Goal: Information Seeking & Learning: Find specific fact

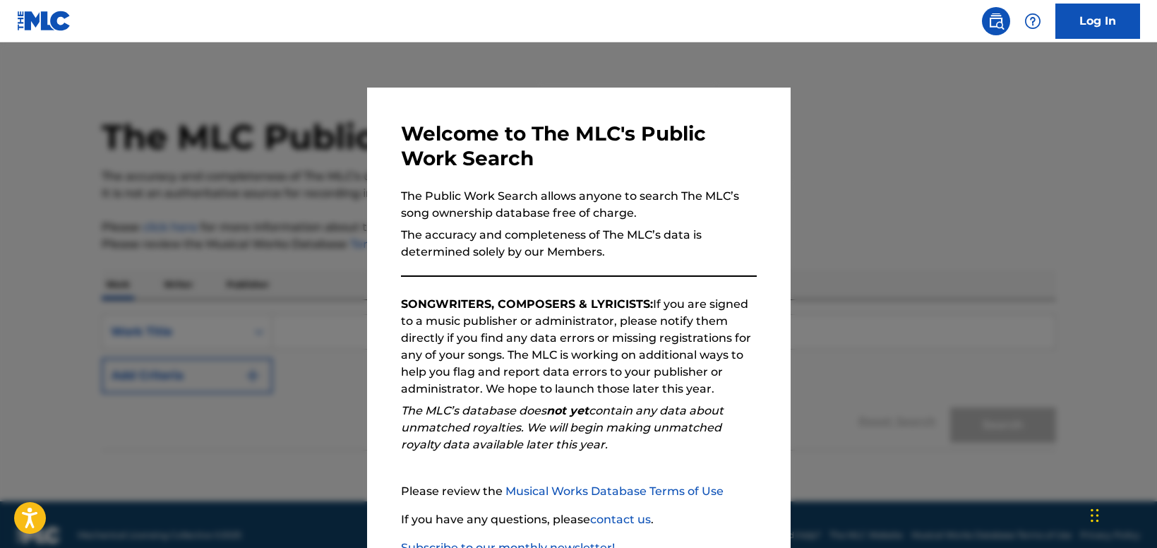
scroll to position [98, 0]
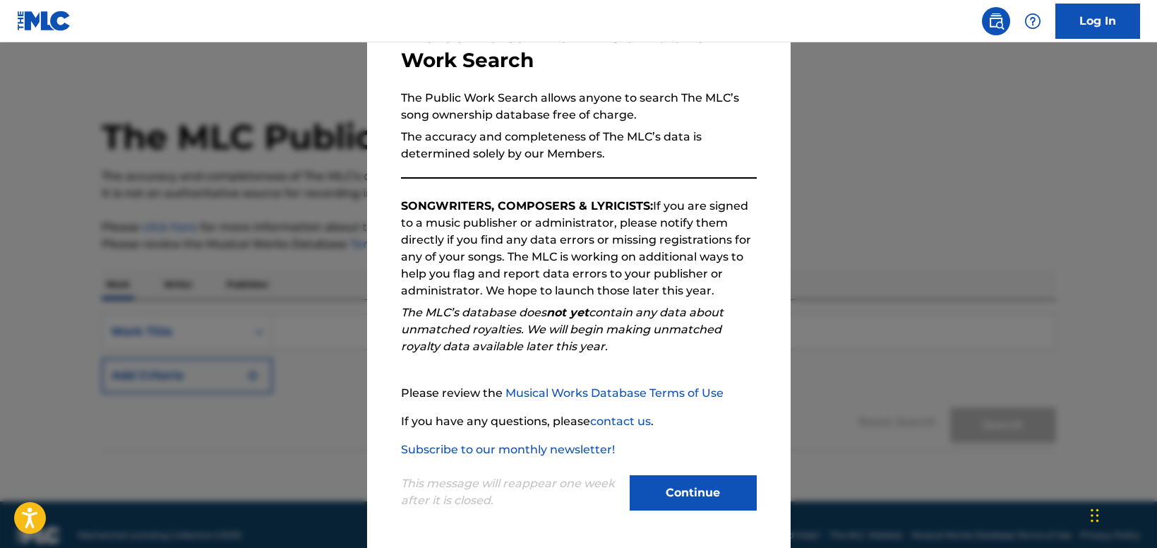
click at [672, 494] on button "Continue" at bounding box center [693, 492] width 127 height 35
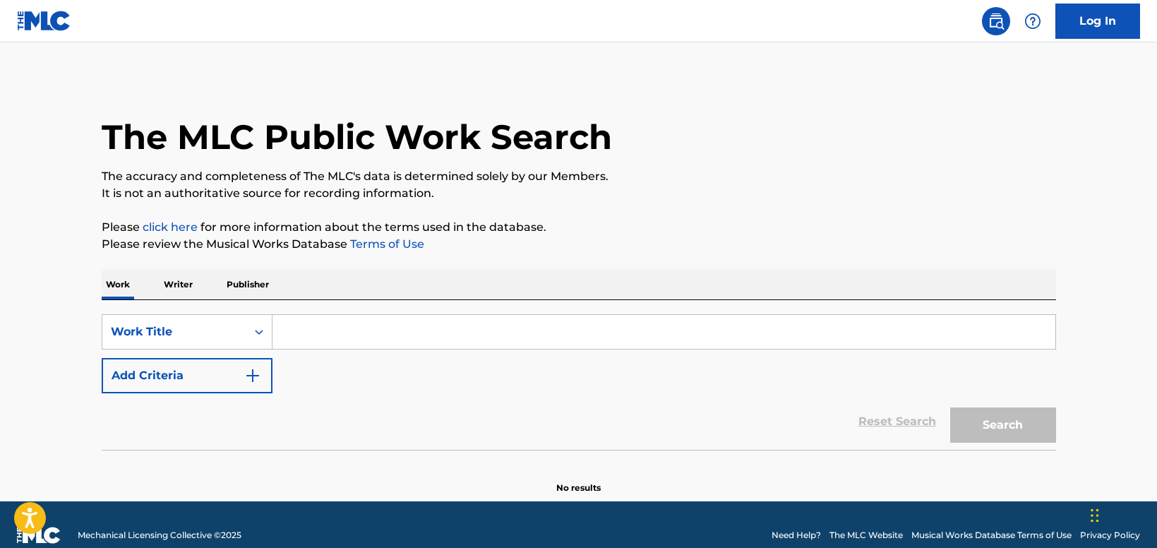
click at [380, 338] on input "Search Form" at bounding box center [664, 332] width 783 height 34
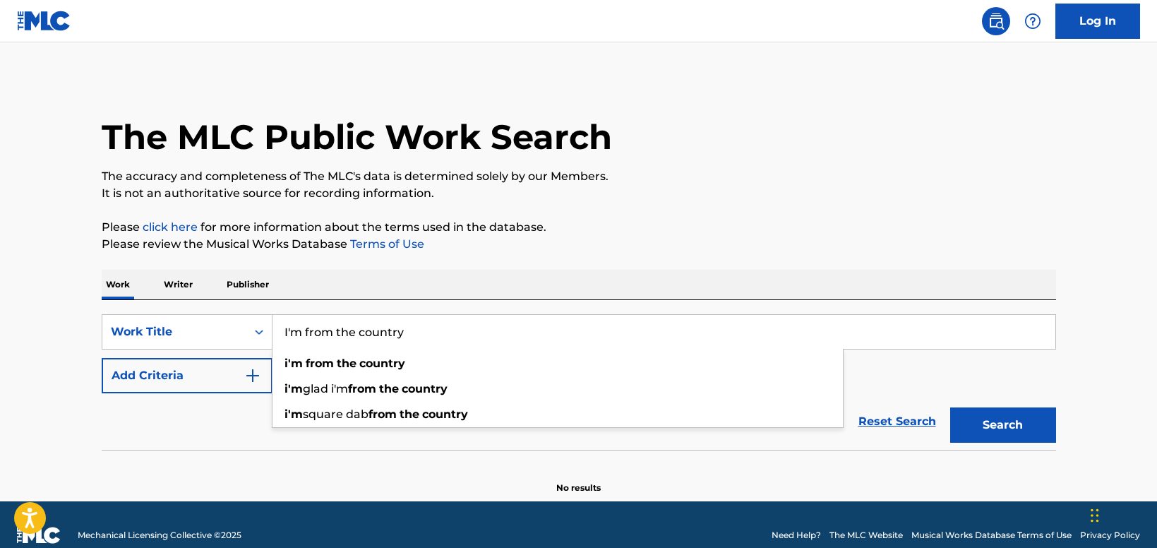
type input "I'm from the country"
click at [191, 381] on button "Add Criteria" at bounding box center [187, 375] width 171 height 35
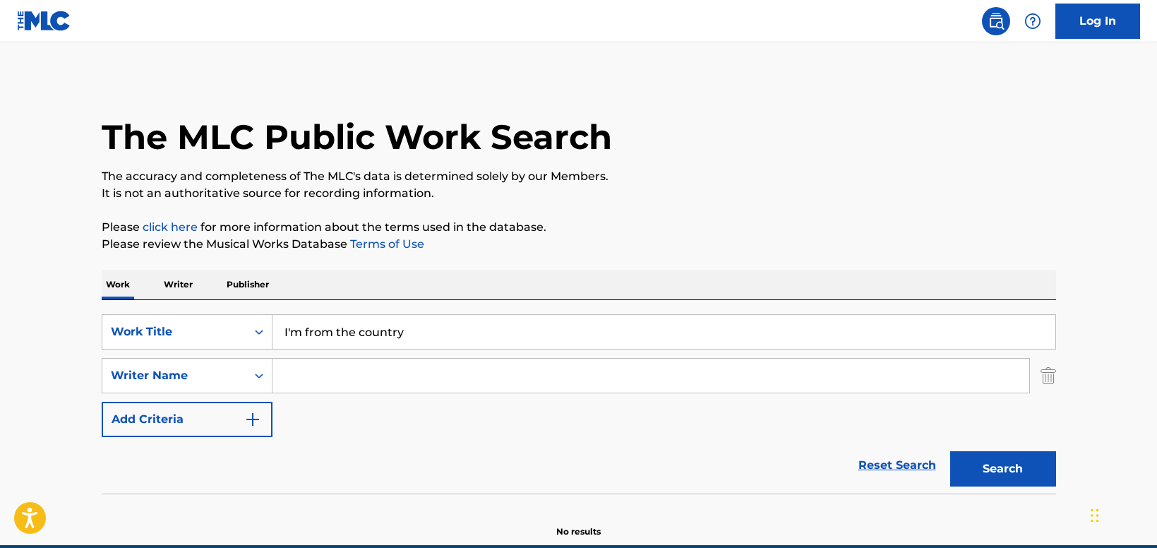
click at [302, 381] on input "Search Form" at bounding box center [651, 376] width 757 height 34
type input "[PERSON_NAME]"
click at [950, 451] on button "Search" at bounding box center [1003, 468] width 106 height 35
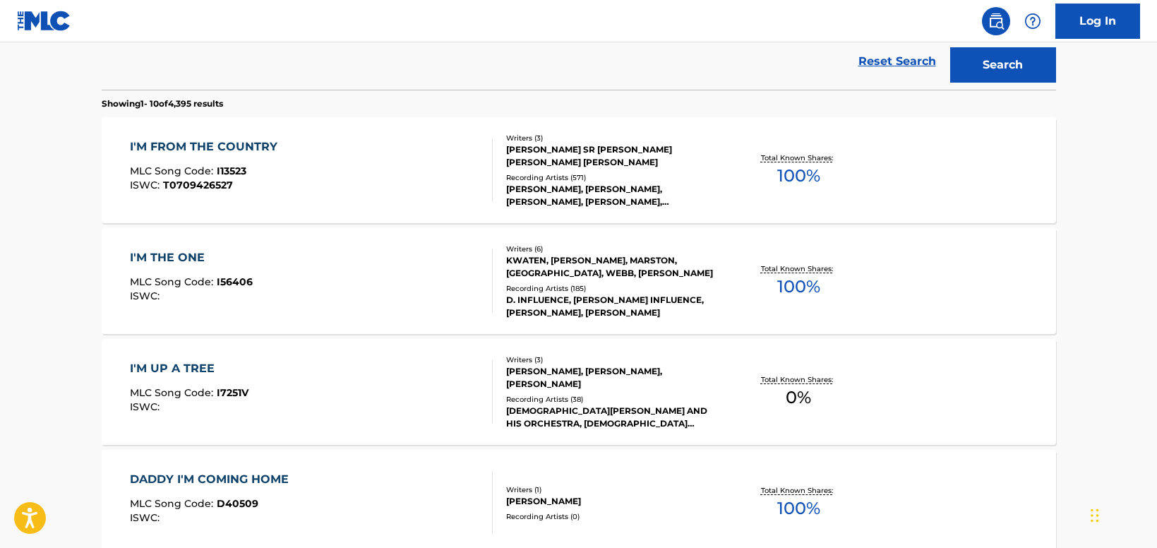
scroll to position [403, 0]
click at [444, 156] on div "I'M FROM THE COUNTRY MLC Song Code : I13523 ISWC : T0709426527" at bounding box center [311, 171] width 363 height 64
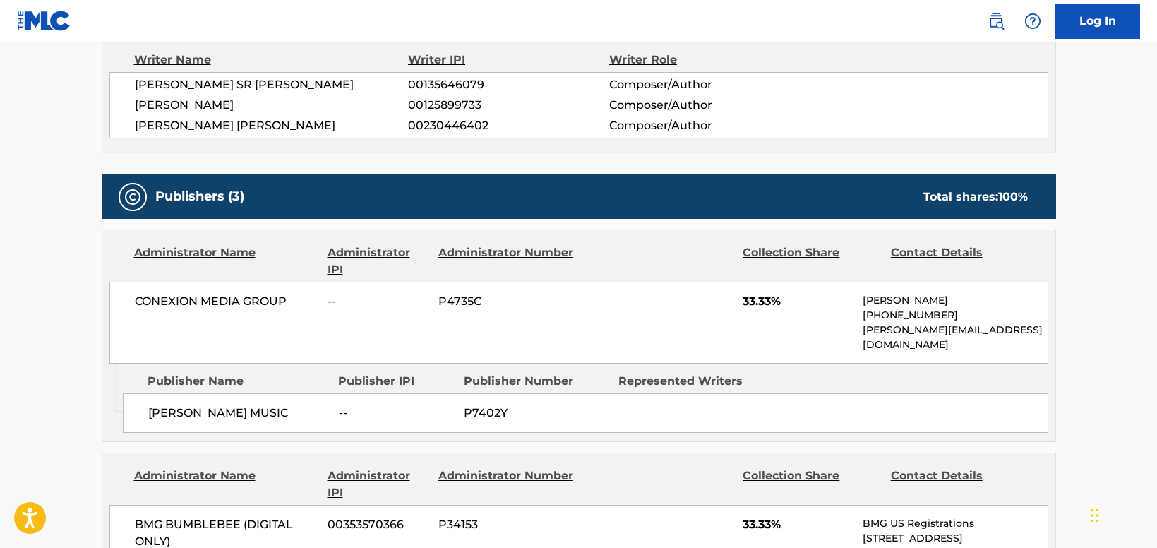
scroll to position [674, 0]
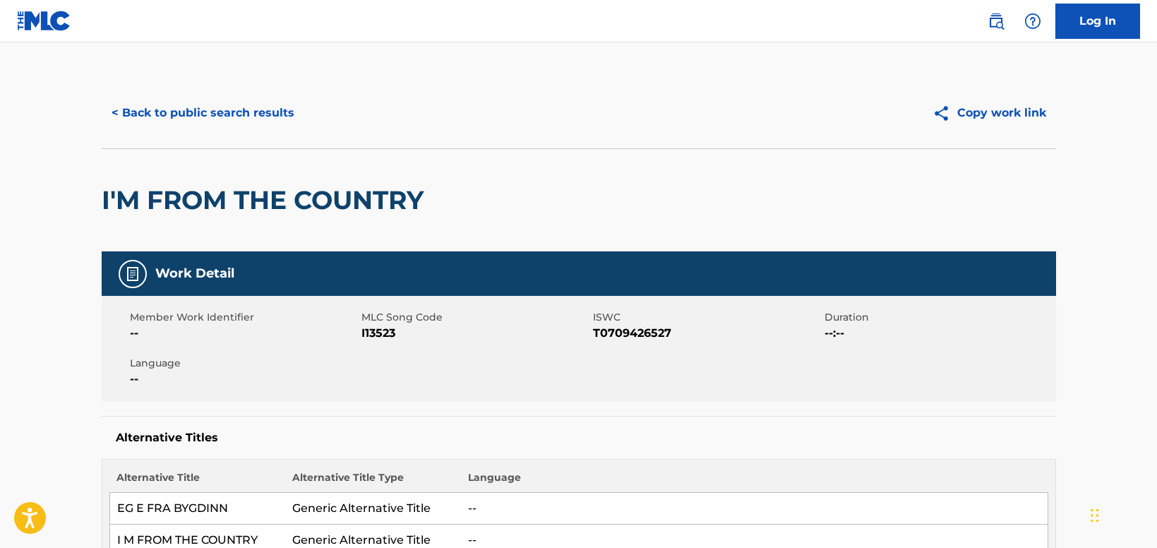
click at [229, 107] on button "< Back to public search results" at bounding box center [203, 112] width 203 height 35
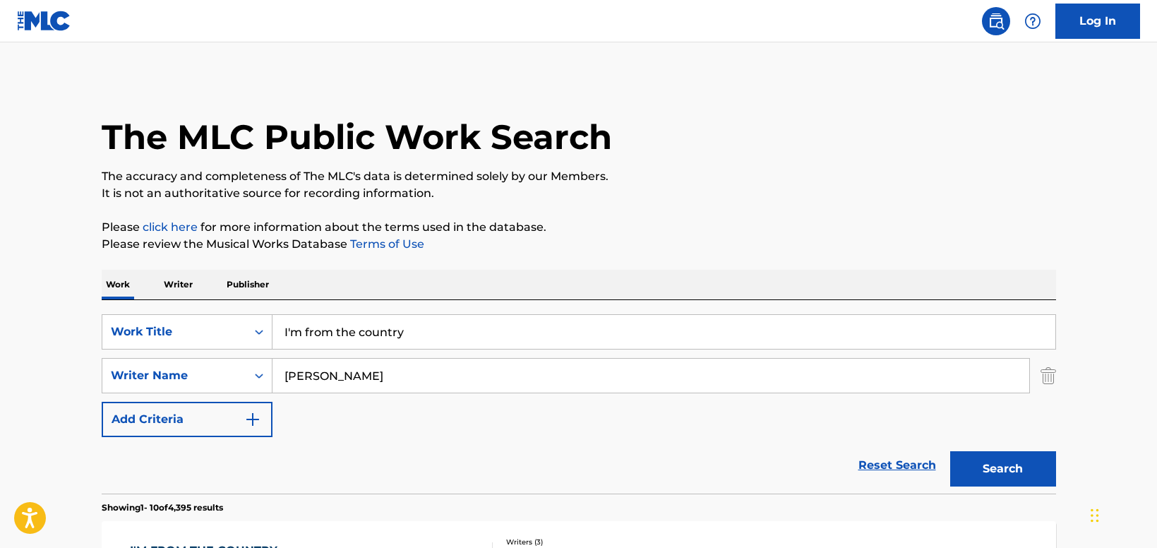
click at [349, 324] on input "I'm from the country" at bounding box center [664, 332] width 783 height 34
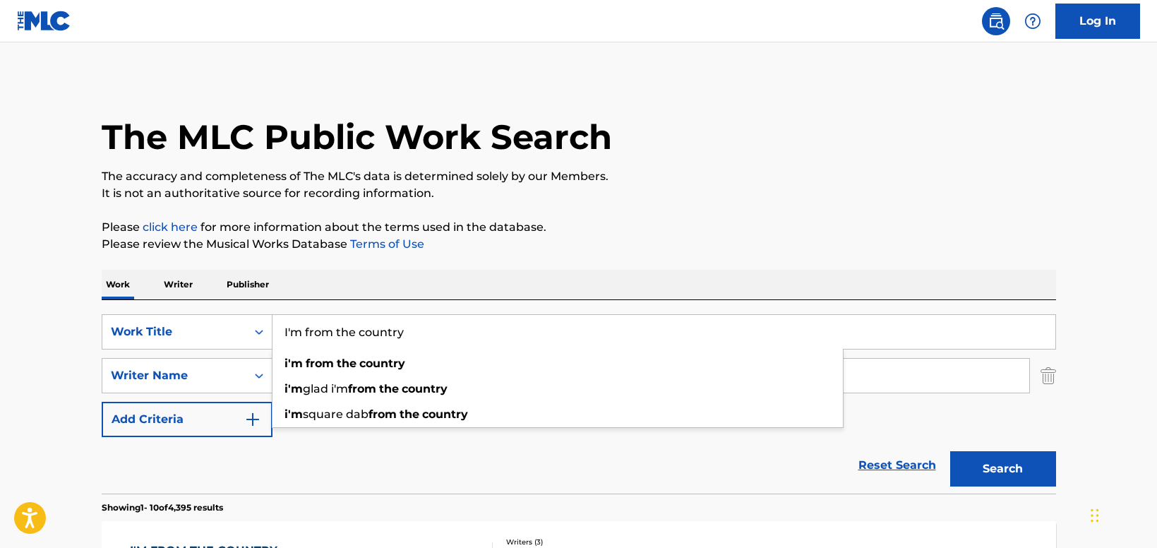
click at [349, 324] on input "I'm from the country" at bounding box center [664, 332] width 783 height 34
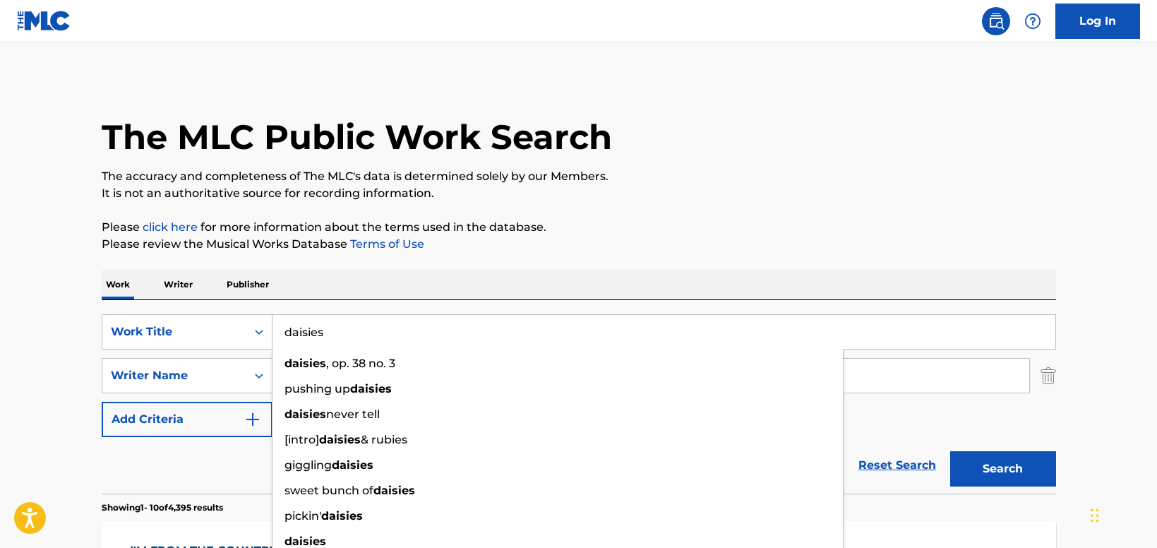
type input "daisies"
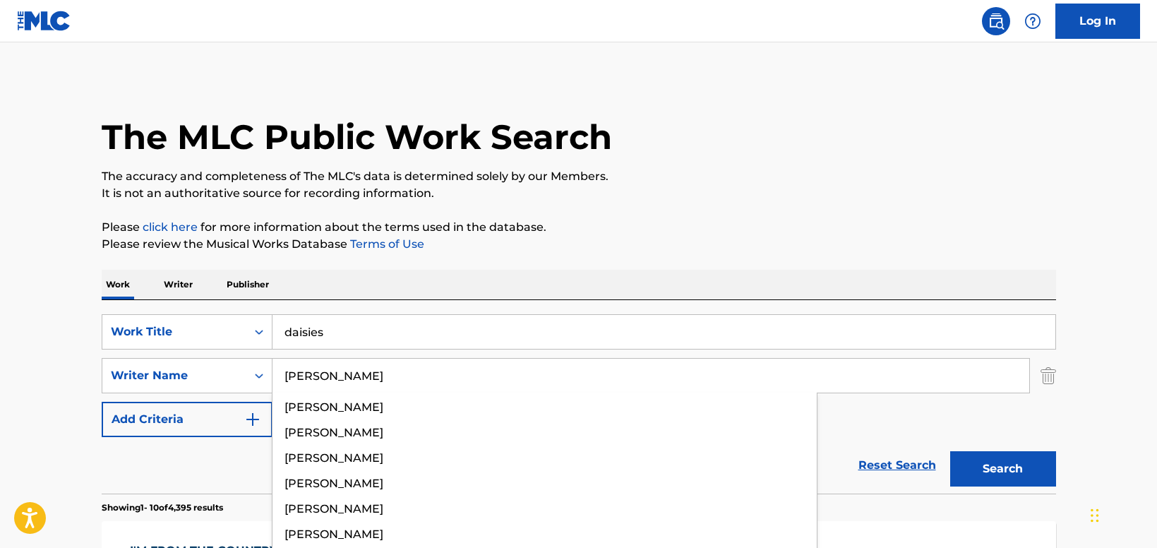
type input "[PERSON_NAME]"
click at [950, 451] on button "Search" at bounding box center [1003, 468] width 106 height 35
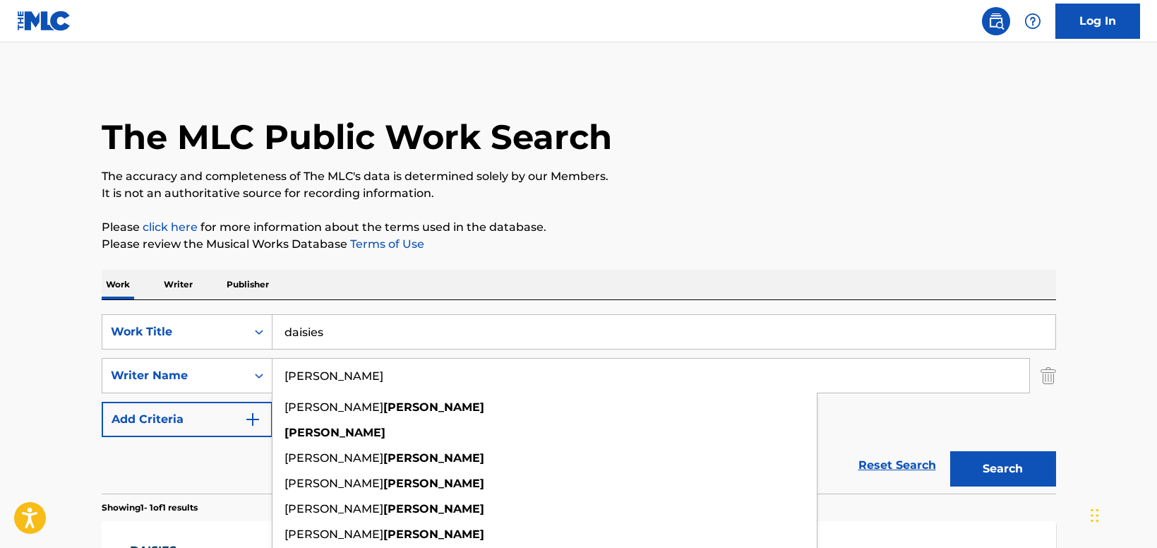
click at [586, 253] on div "The MLC Public Work Search The accuracy and completeness of The MLC's data is d…" at bounding box center [579, 386] width 988 height 616
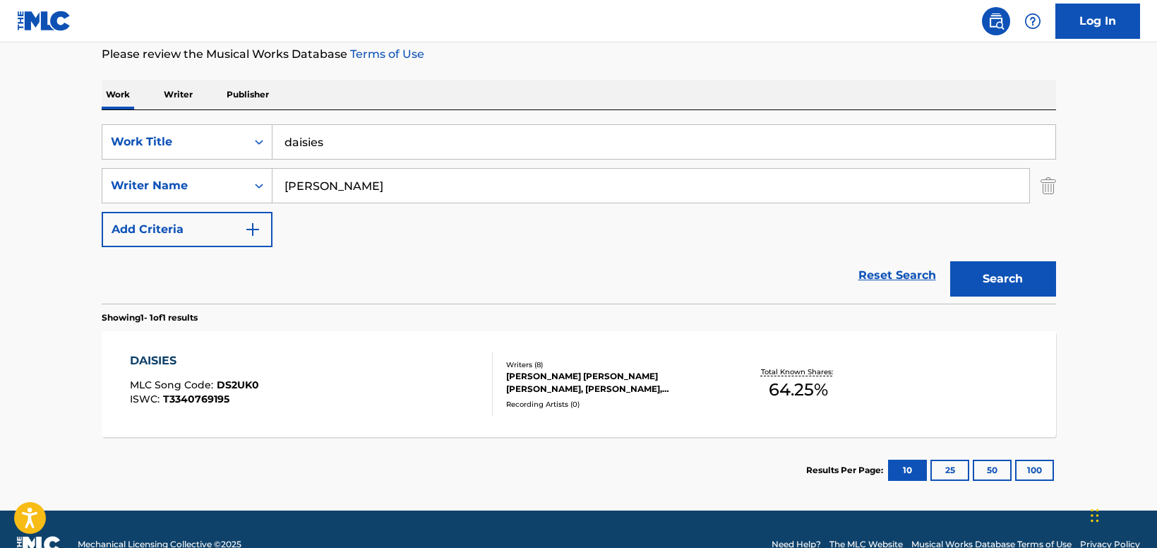
scroll to position [197, 0]
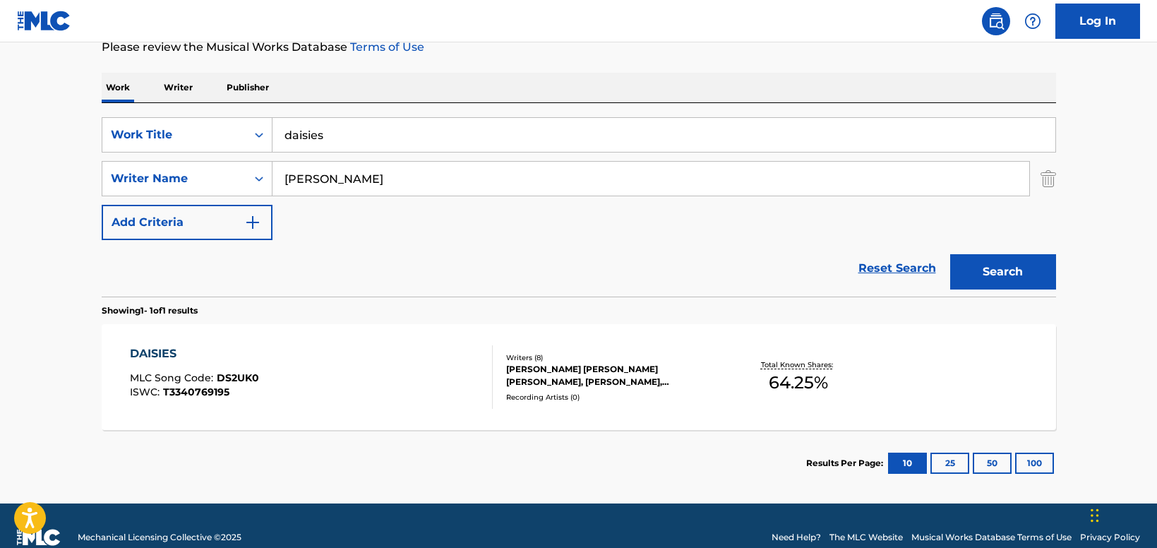
click at [587, 359] on div "Writers ( 8 )" at bounding box center [612, 357] width 213 height 11
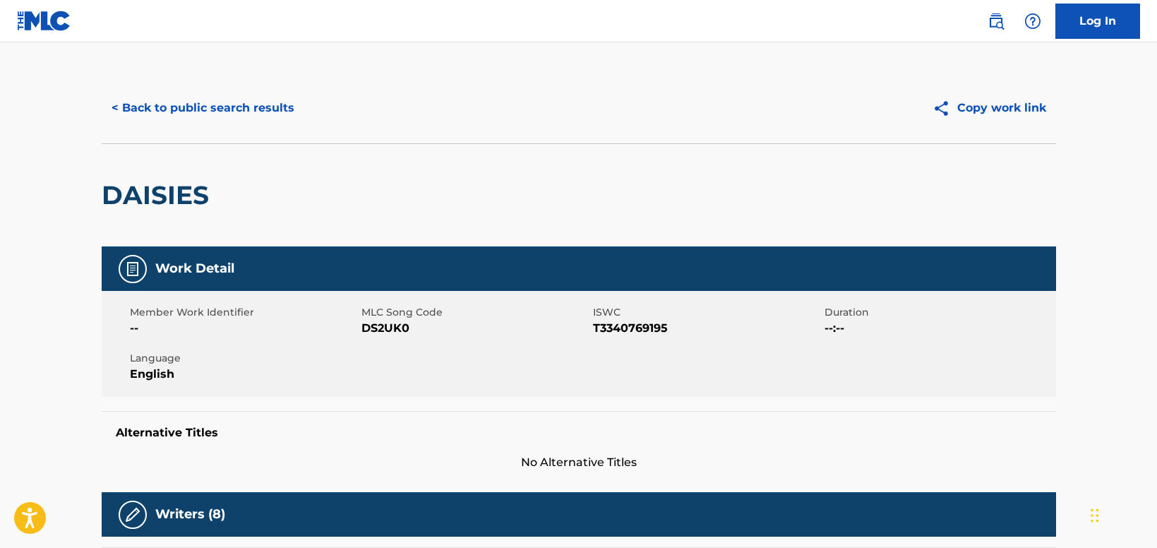
click at [150, 102] on button "< Back to public search results" at bounding box center [203, 107] width 203 height 35
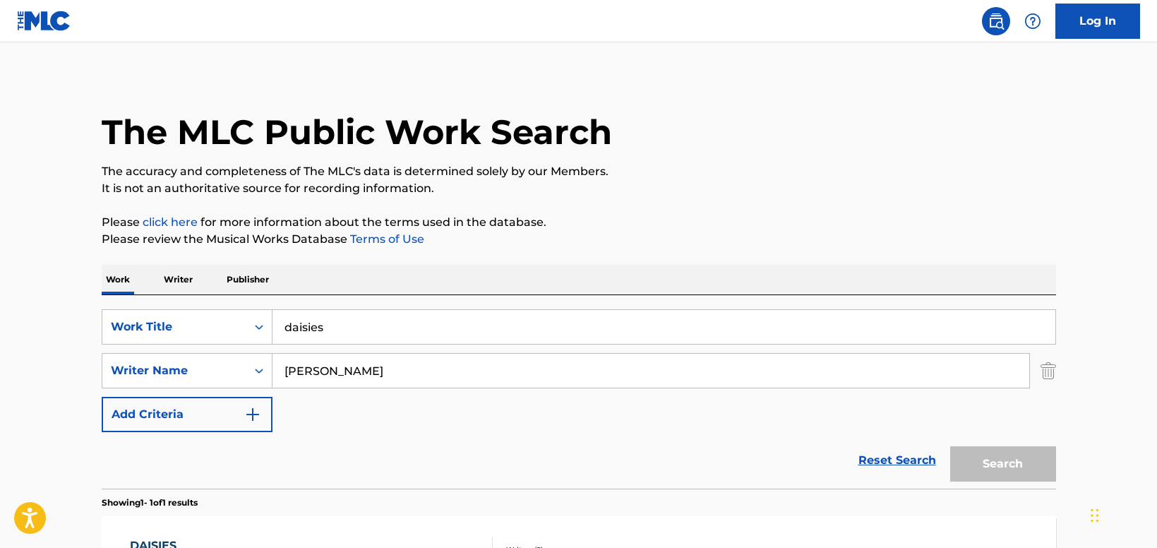
scroll to position [140, 0]
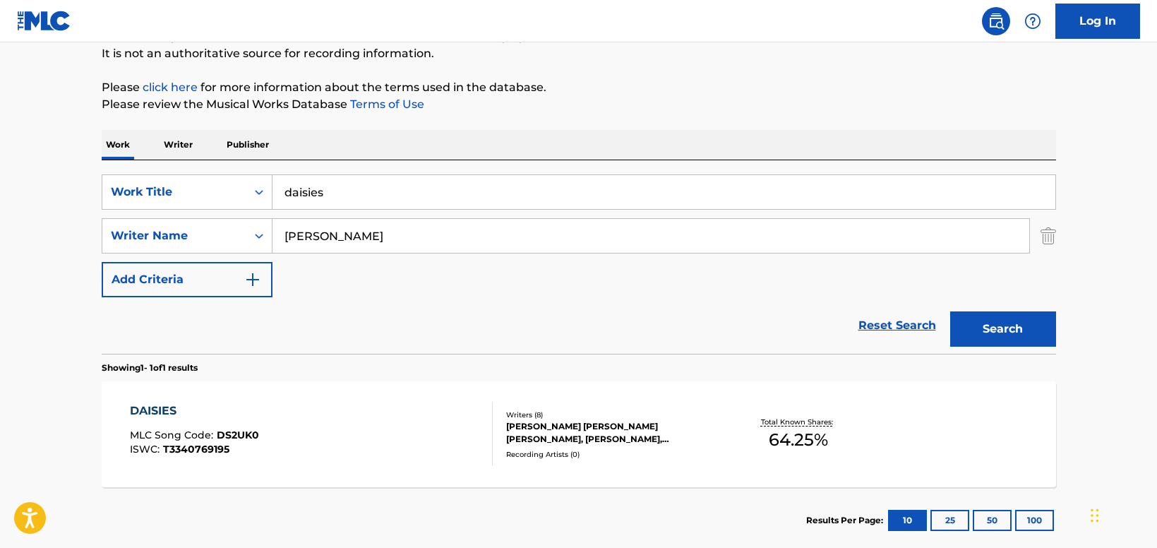
click at [422, 198] on input "daisies" at bounding box center [664, 192] width 783 height 34
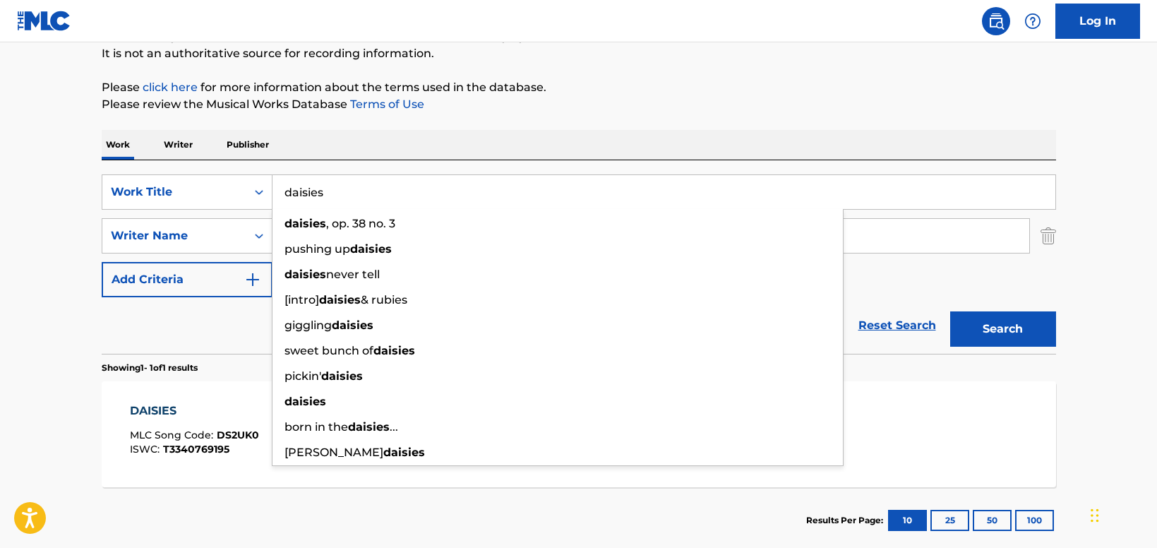
click at [422, 198] on input "daisies" at bounding box center [664, 192] width 783 height 34
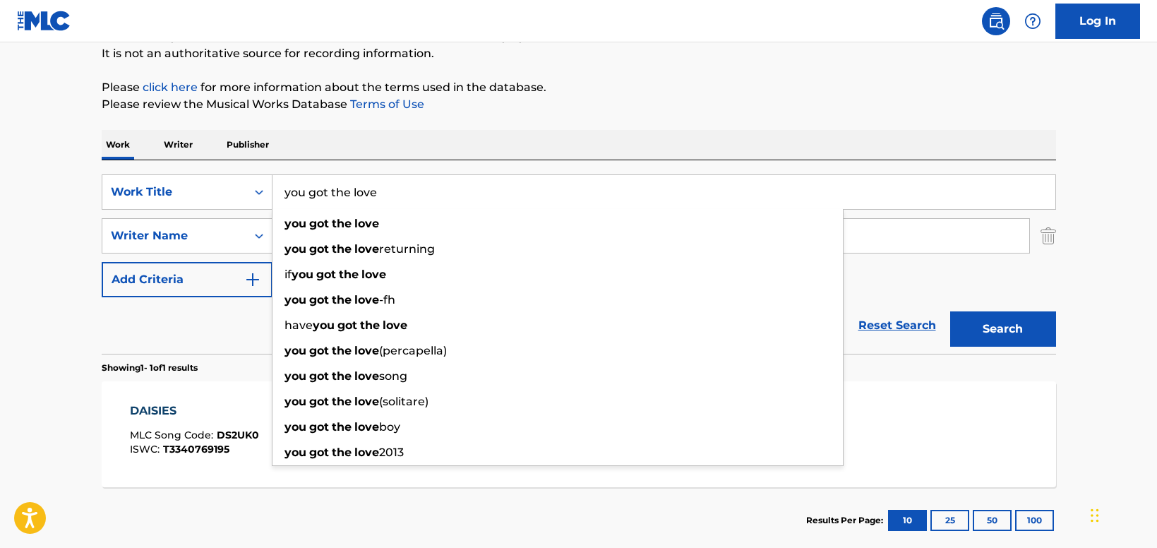
type input "you got the love"
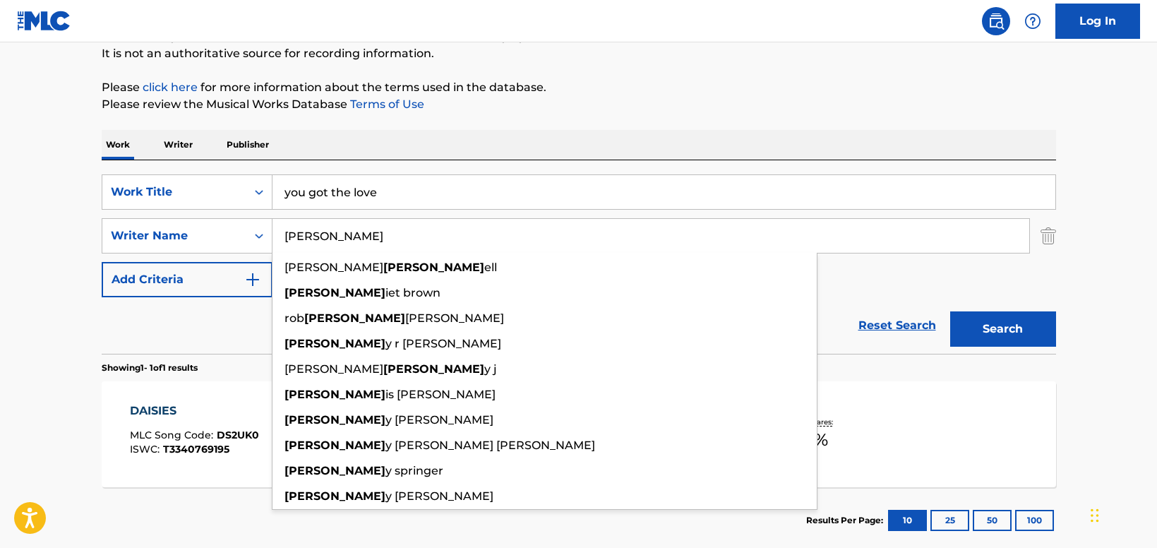
type input "[PERSON_NAME]"
click at [950, 311] on button "Search" at bounding box center [1003, 328] width 106 height 35
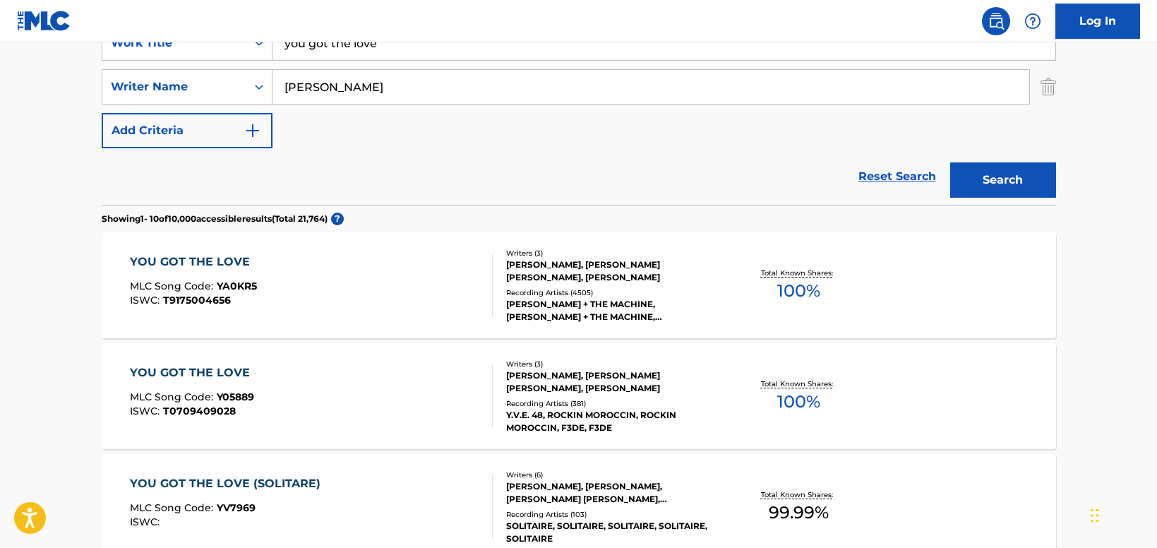
scroll to position [290, 0]
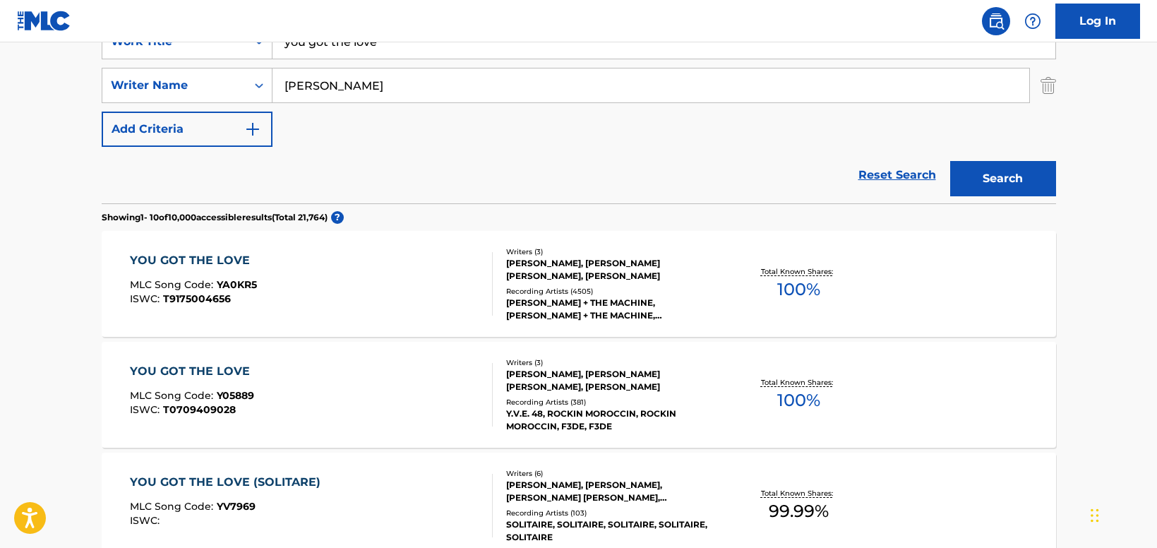
click at [424, 295] on div "YOU GOT THE LOVE MLC Song Code : YA0KR5 ISWC : T9175004656" at bounding box center [311, 284] width 363 height 64
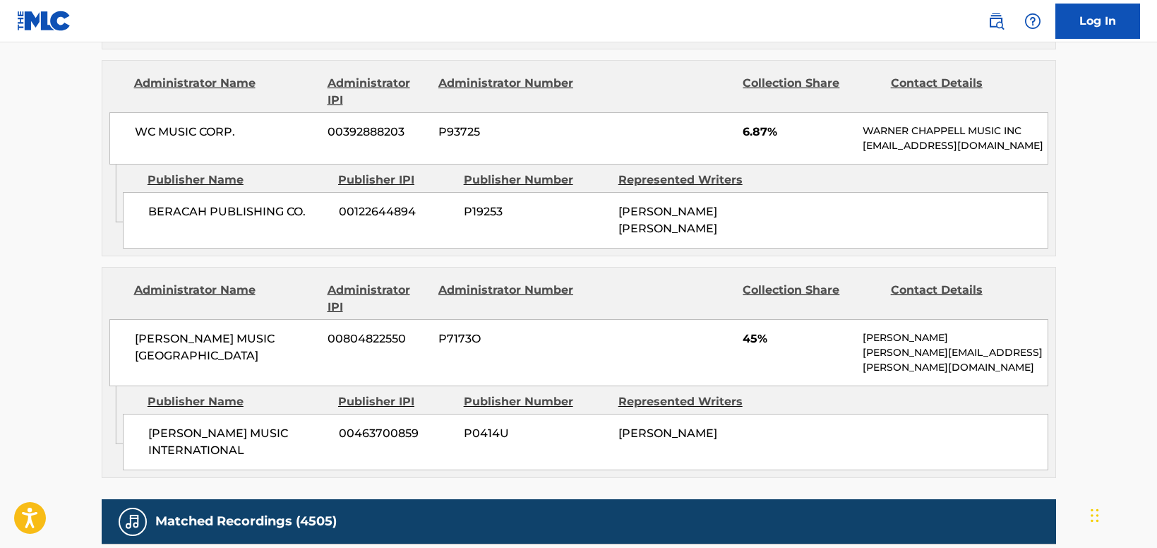
scroll to position [1413, 0]
